Goal: Task Accomplishment & Management: Use online tool/utility

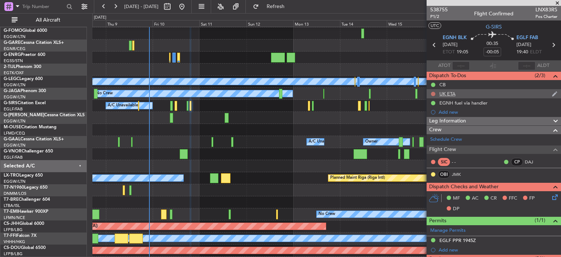
click at [433, 95] on button at bounding box center [433, 94] width 4 height 4
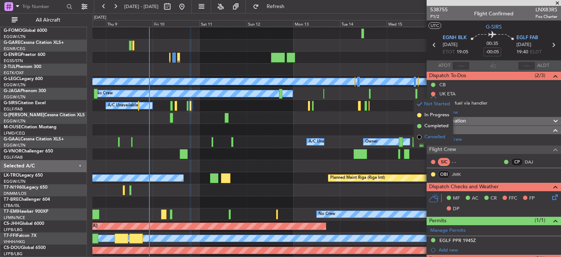
click at [431, 138] on span "Cancelled" at bounding box center [434, 136] width 21 height 7
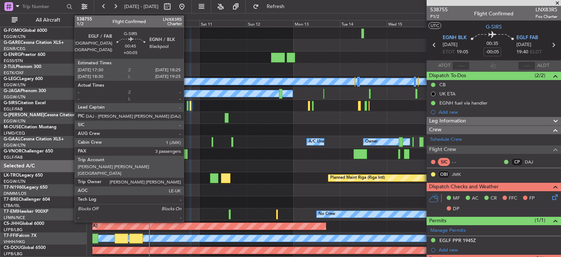
click at [187, 108] on div at bounding box center [188, 106] width 2 height 10
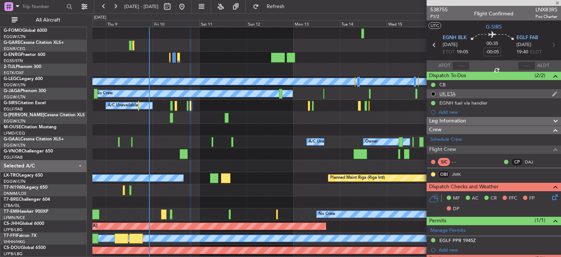
type input "+00:05"
type input "3"
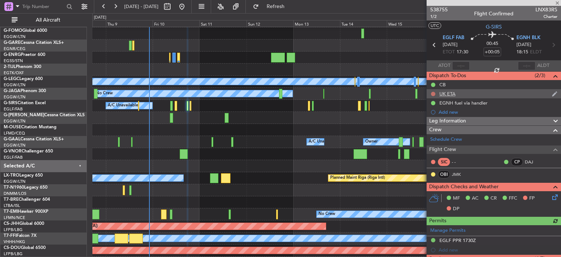
click at [434, 94] on button at bounding box center [433, 94] width 4 height 4
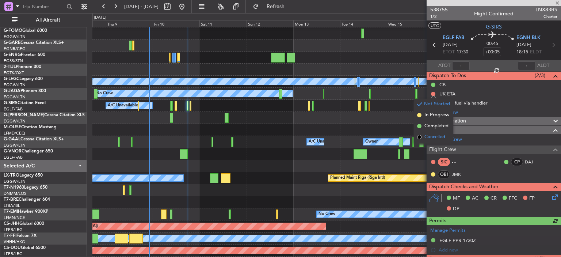
click at [427, 135] on span "Cancelled" at bounding box center [434, 136] width 21 height 7
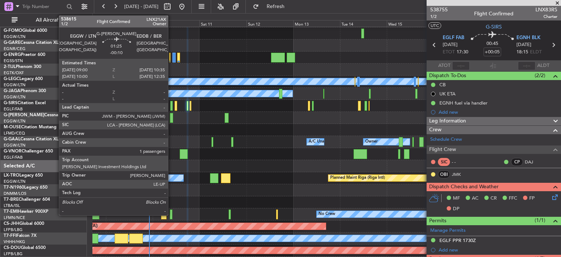
click at [171, 116] on div at bounding box center [171, 118] width 3 height 10
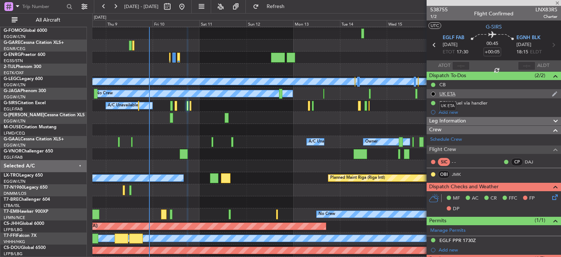
type input "-00:10"
type input "1"
